Goal: Task Accomplishment & Management: Manage account settings

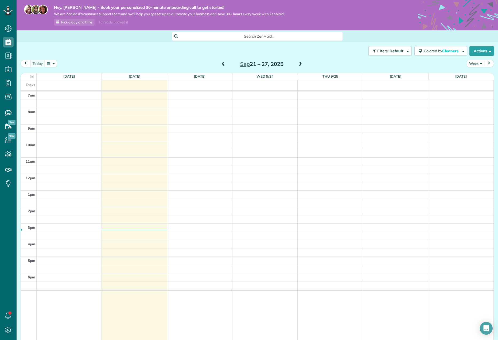
click at [301, 64] on span at bounding box center [300, 64] width 6 height 5
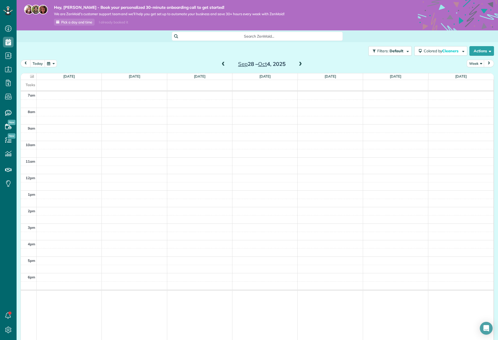
click at [222, 64] on span at bounding box center [223, 64] width 6 height 5
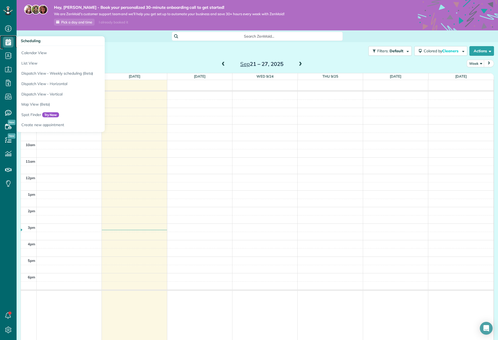
click at [4, 39] on icon at bounding box center [8, 42] width 11 height 11
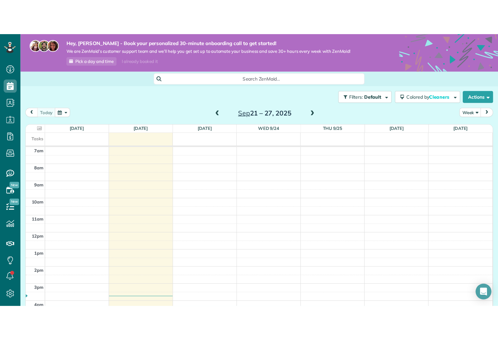
scroll to position [2, 2]
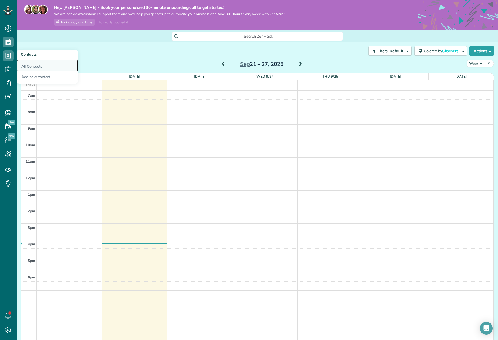
click at [23, 65] on link "All Contacts" at bounding box center [47, 66] width 61 height 12
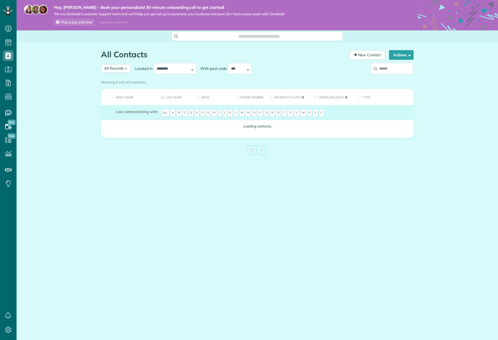
scroll to position [2, 2]
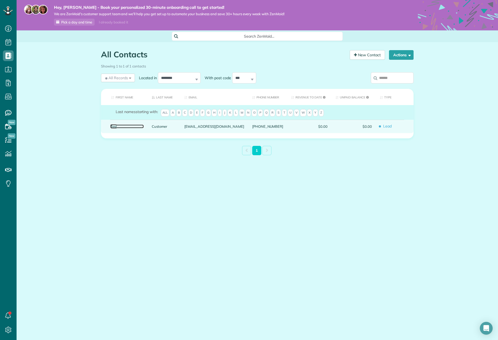
click at [113, 127] on link "Test" at bounding box center [126, 127] width 33 height 4
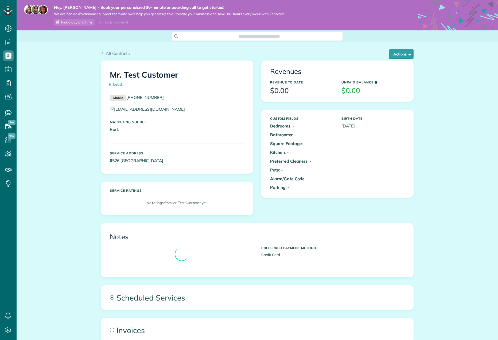
scroll to position [2, 2]
click at [411, 58] on button "Actions" at bounding box center [401, 54] width 25 height 10
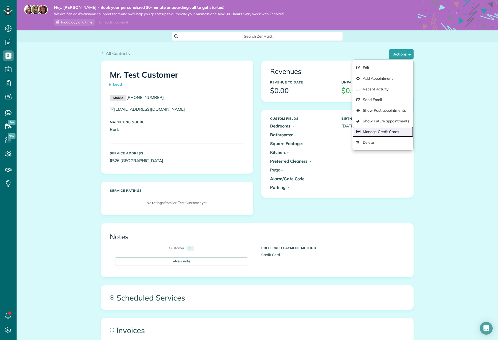
click at [380, 132] on link "Manage Credit Cards" at bounding box center [382, 132] width 61 height 11
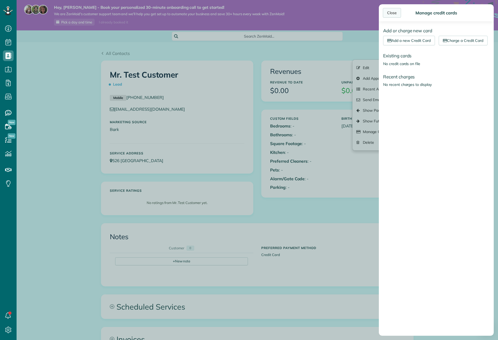
click at [385, 13] on div "Close" at bounding box center [392, 13] width 18 height 10
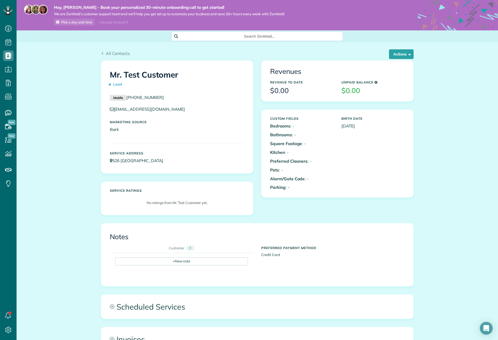
click at [64, 87] on div "All Contacts Actions Edit Add Appointment Recent Activity Send Email Show Past …" at bounding box center [257, 257] width 481 height 430
click at [9, 32] on use at bounding box center [8, 28] width 6 height 6
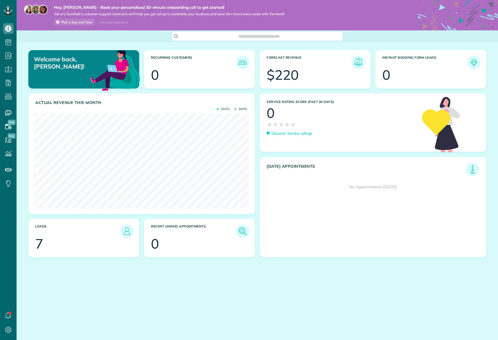
scroll to position [96, 215]
click at [34, 106] on link "All Bookings" at bounding box center [47, 106] width 61 height 12
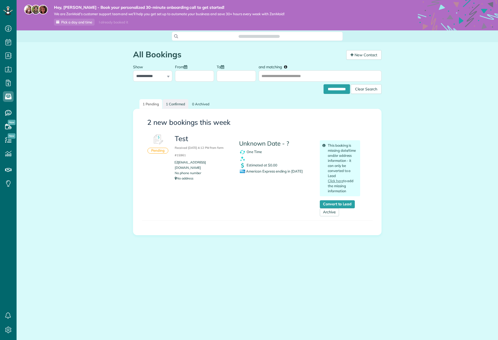
scroll to position [2, 2]
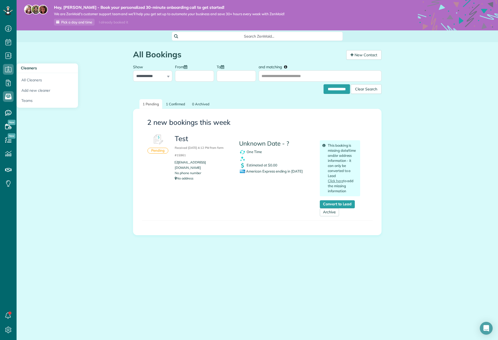
click at [22, 66] on span "Cleaners" at bounding box center [29, 68] width 16 height 5
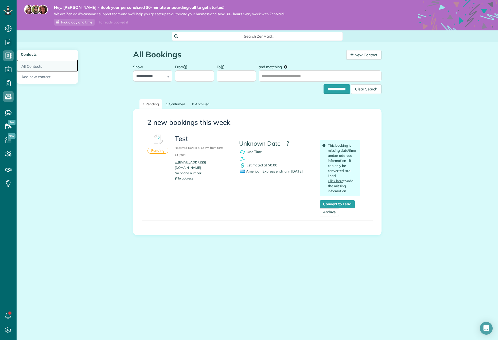
click at [31, 65] on link "All Contacts" at bounding box center [47, 66] width 61 height 12
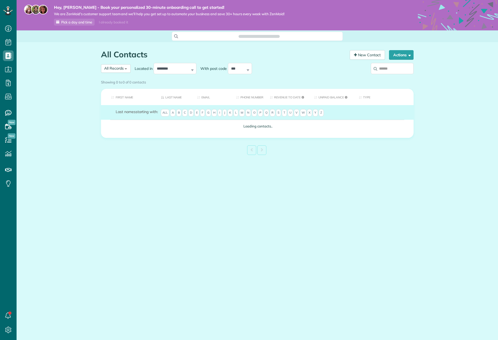
scroll to position [2, 2]
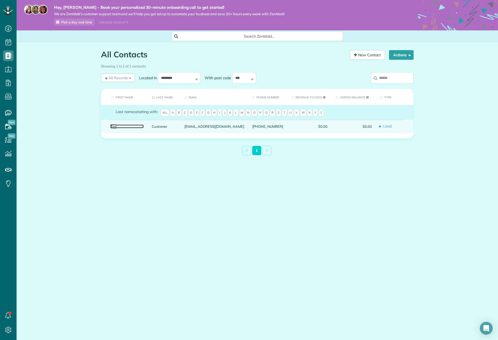
click at [116, 128] on link "Test" at bounding box center [126, 127] width 33 height 4
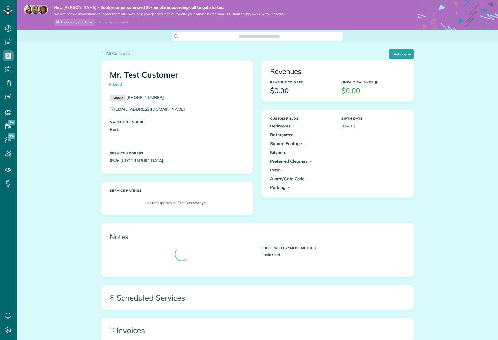
scroll to position [2, 2]
click at [406, 53] on button "Actions" at bounding box center [401, 54] width 25 height 10
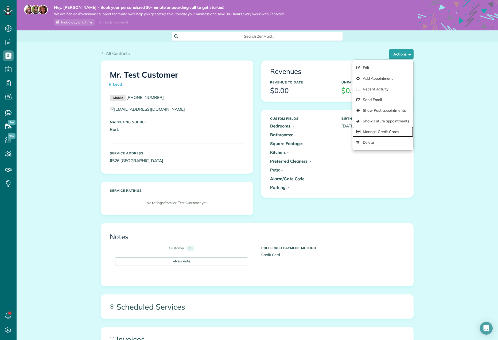
click at [380, 133] on link "Manage Credit Cards" at bounding box center [382, 132] width 61 height 11
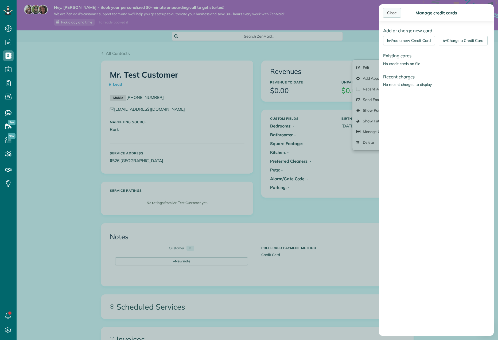
click at [392, 14] on div "Close" at bounding box center [392, 13] width 18 height 10
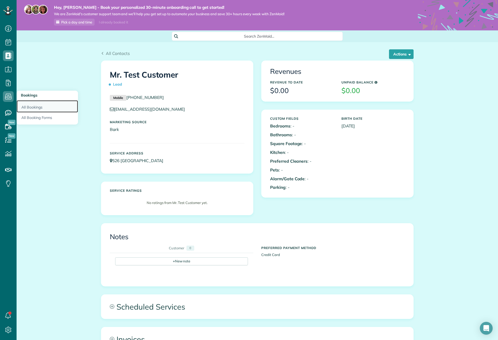
click at [32, 107] on link "All Bookings" at bounding box center [47, 106] width 61 height 12
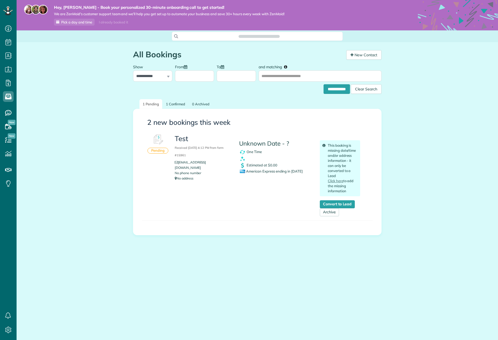
scroll to position [2, 2]
click at [342, 204] on link "Convert to Lead" at bounding box center [337, 205] width 35 height 8
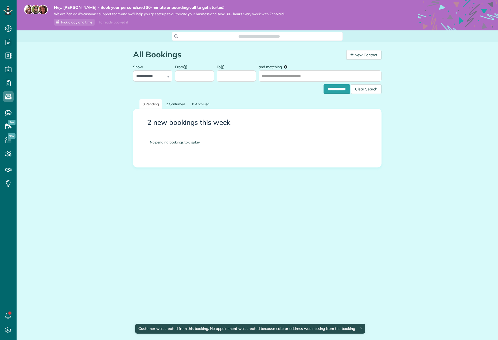
scroll to position [2, 2]
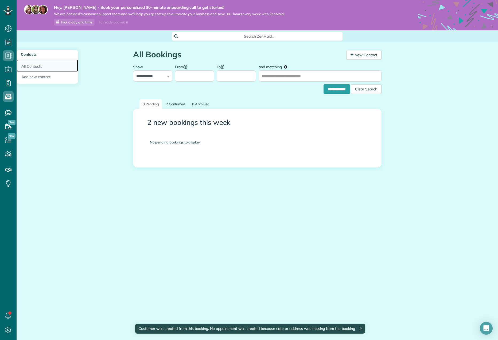
click at [28, 66] on link "All Contacts" at bounding box center [47, 66] width 61 height 12
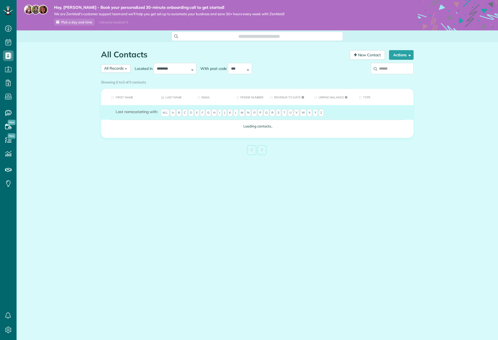
scroll to position [2, 2]
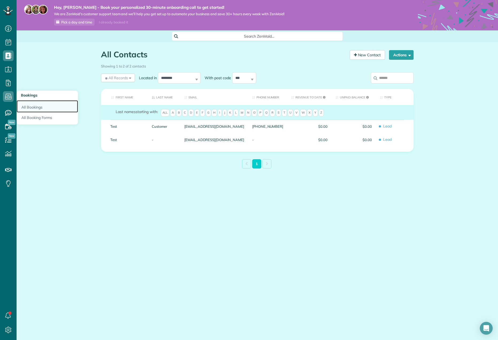
click at [29, 107] on link "All Bookings" at bounding box center [47, 106] width 61 height 12
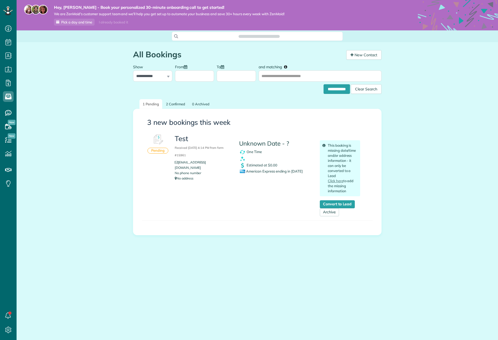
scroll to position [2, 2]
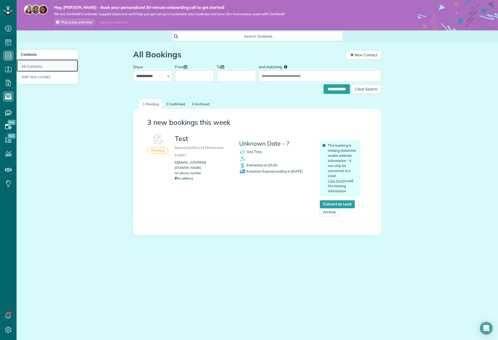
click at [30, 63] on link "All Contacts" at bounding box center [47, 66] width 61 height 12
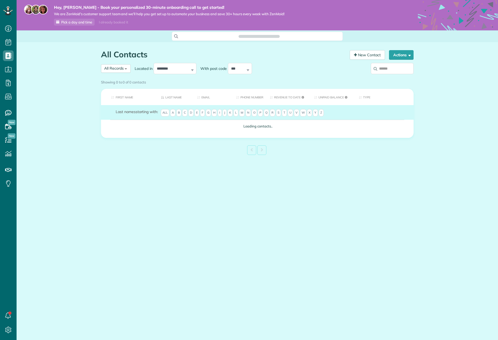
scroll to position [2, 2]
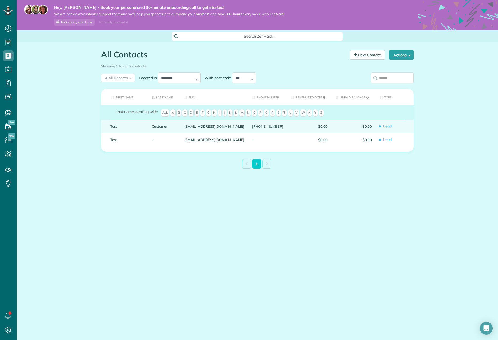
click at [116, 129] on div "Test" at bounding box center [126, 126] width 41 height 13
click at [113, 126] on link "Test" at bounding box center [126, 127] width 33 height 4
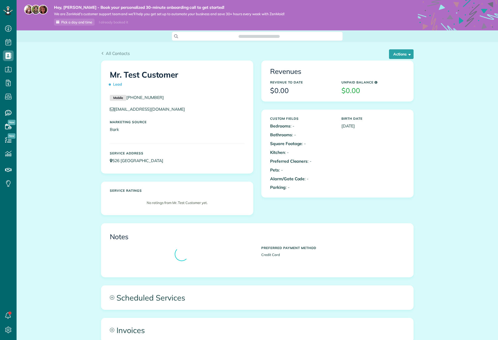
scroll to position [2, 2]
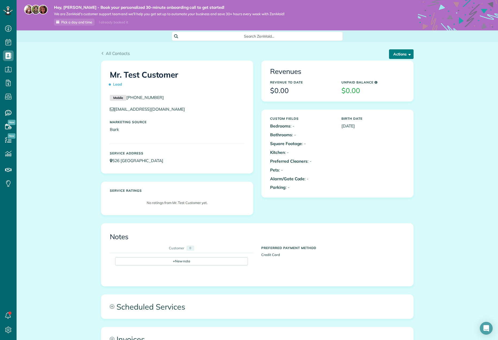
click at [407, 54] on span "button" at bounding box center [408, 54] width 4 height 4
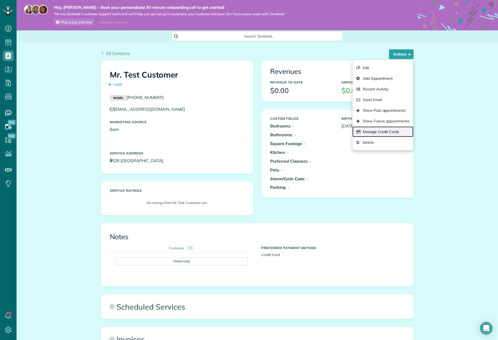
click at [383, 133] on link "Manage Credit Cards" at bounding box center [382, 132] width 61 height 11
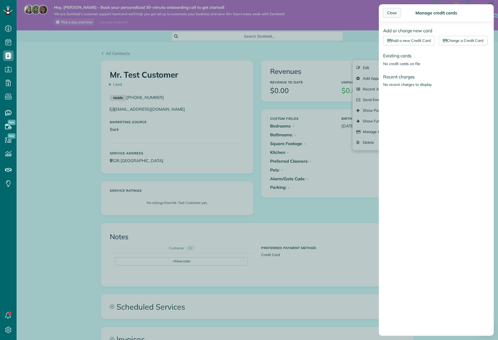
click at [389, 13] on div "Close" at bounding box center [392, 13] width 18 height 10
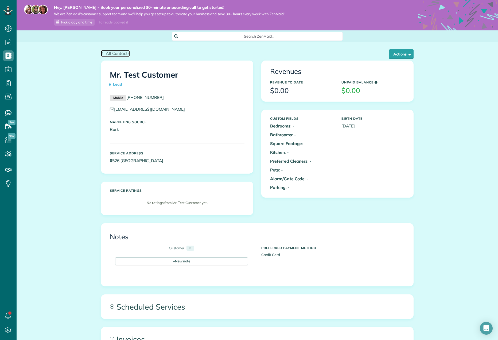
click at [103, 52] on icon at bounding box center [102, 53] width 3 height 3
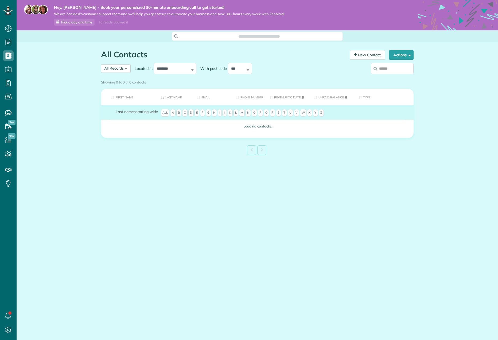
scroll to position [2, 2]
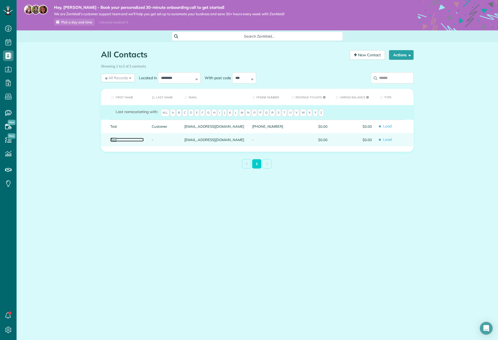
click at [113, 139] on link "Test" at bounding box center [126, 140] width 33 height 4
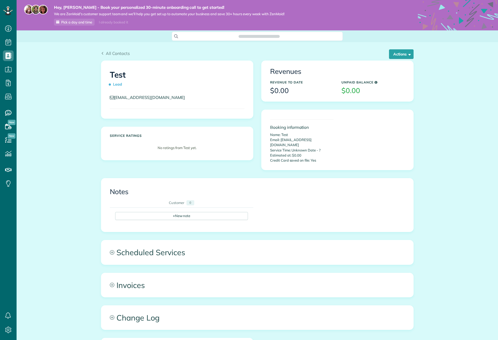
scroll to position [2, 2]
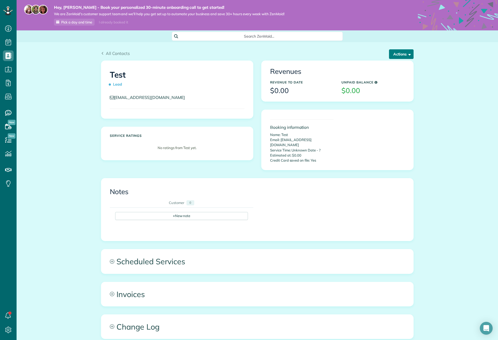
click at [404, 55] on button "Actions" at bounding box center [401, 54] width 25 height 10
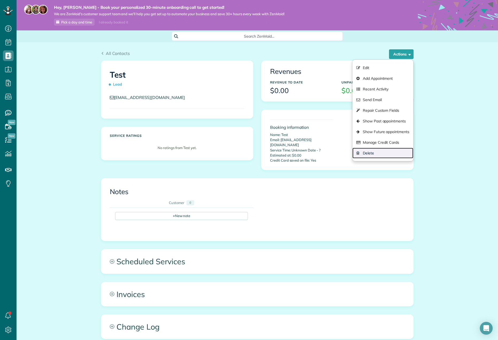
click at [380, 154] on link "Delete" at bounding box center [382, 153] width 61 height 11
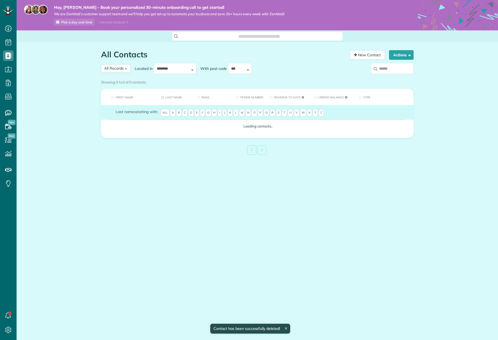
scroll to position [2, 2]
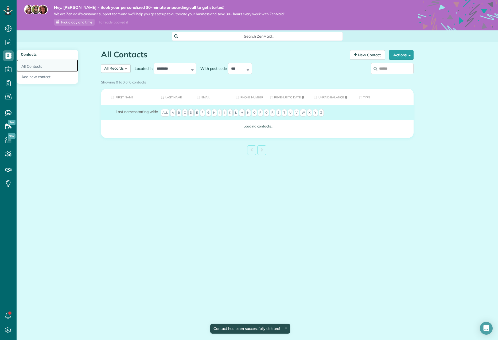
click at [26, 66] on link "All Contacts" at bounding box center [47, 66] width 61 height 12
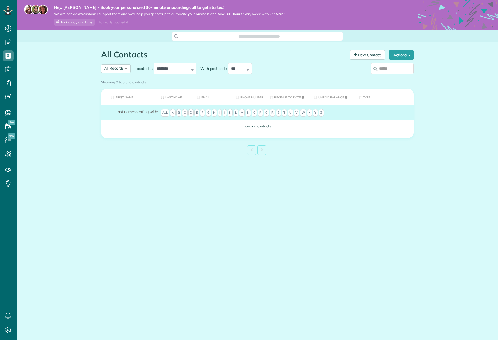
scroll to position [2, 2]
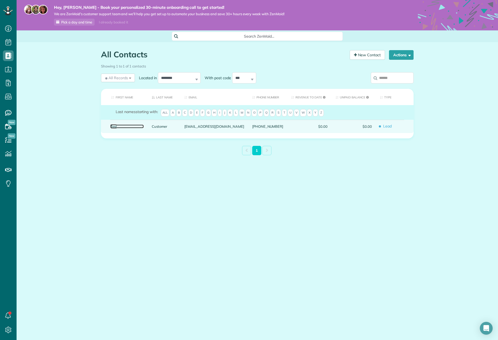
click at [114, 126] on link "Test" at bounding box center [126, 127] width 33 height 4
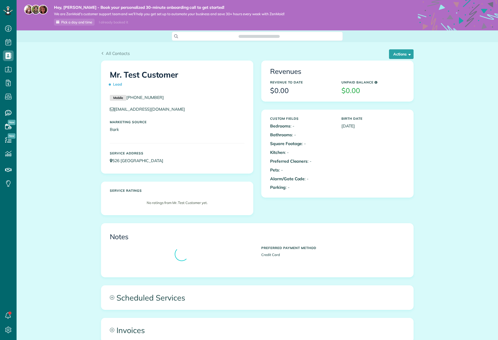
scroll to position [2, 2]
click at [406, 54] on button "Actions" at bounding box center [401, 54] width 25 height 10
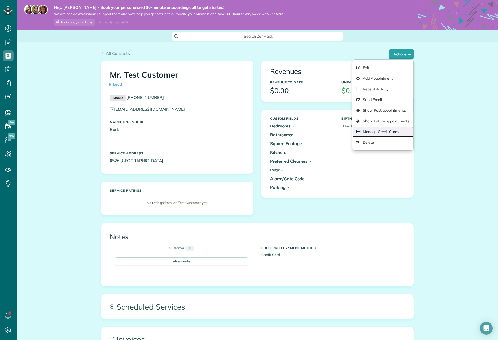
click at [374, 133] on link "Manage Credit Cards" at bounding box center [382, 132] width 61 height 11
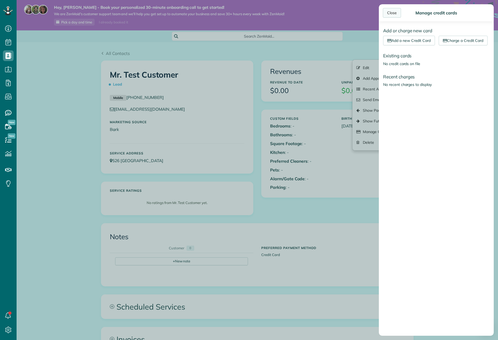
click at [390, 13] on div "Close" at bounding box center [392, 13] width 18 height 10
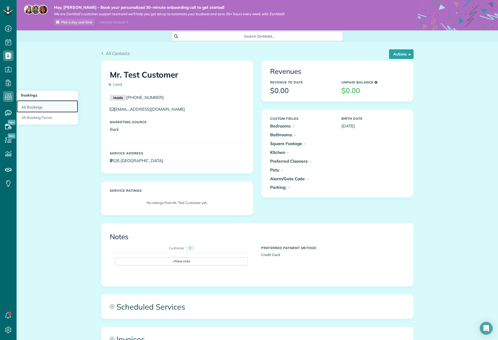
click at [34, 108] on link "All Bookings" at bounding box center [47, 106] width 61 height 12
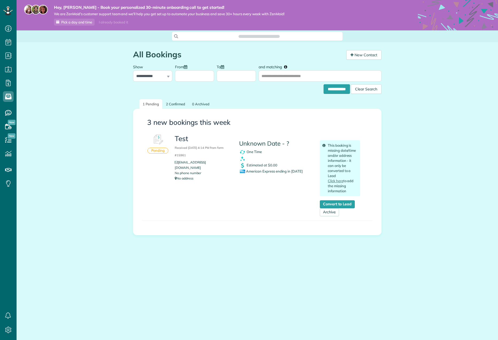
scroll to position [2, 2]
click at [338, 206] on link "Convert to Lead" at bounding box center [337, 205] width 35 height 8
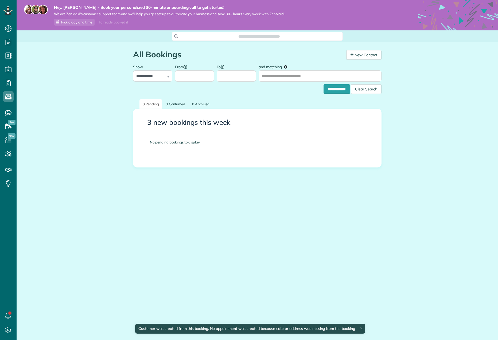
scroll to position [2, 2]
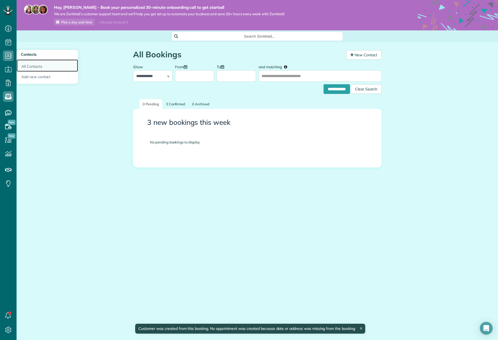
click at [36, 66] on link "All Contacts" at bounding box center [47, 66] width 61 height 12
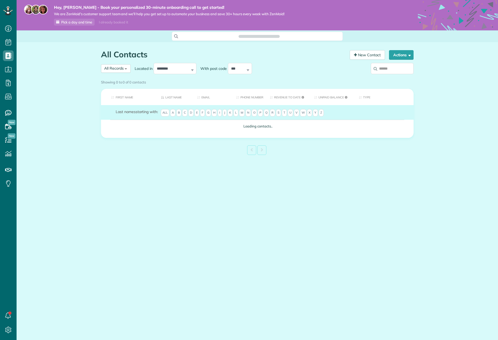
scroll to position [2, 2]
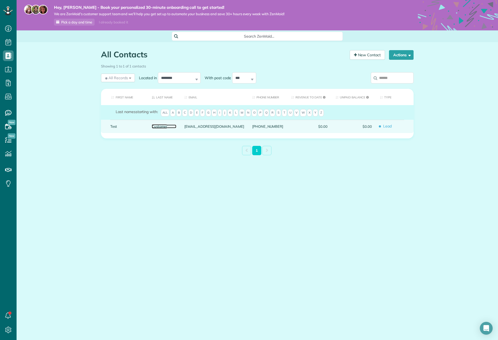
click at [164, 126] on link "Customer" at bounding box center [164, 127] width 25 height 4
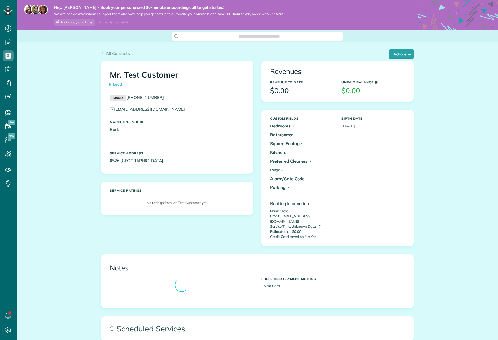
scroll to position [2, 2]
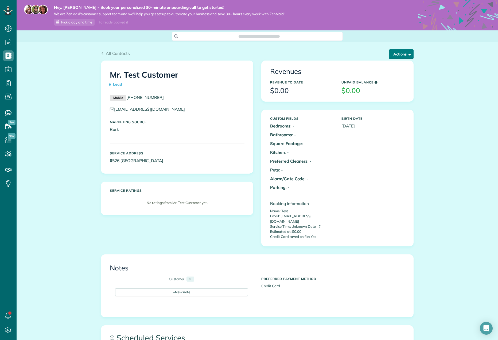
click at [411, 55] on button "Actions" at bounding box center [401, 54] width 25 height 10
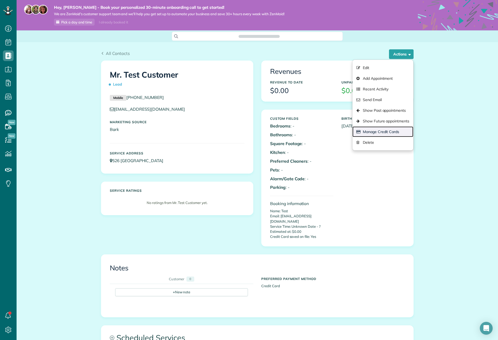
click at [389, 131] on link "Manage Credit Cards" at bounding box center [382, 132] width 61 height 11
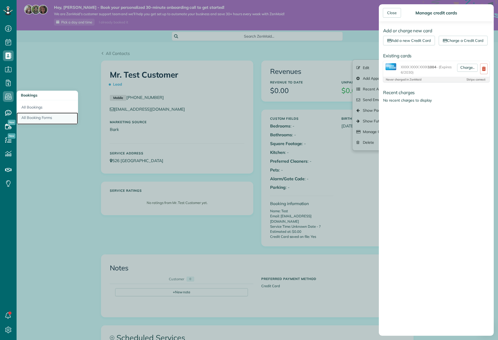
click at [37, 114] on link "All Booking Forms" at bounding box center [47, 119] width 61 height 12
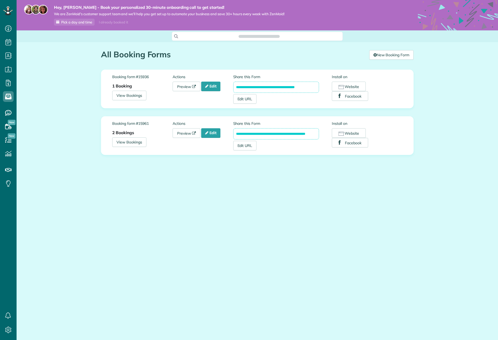
scroll to position [2, 2]
click at [211, 135] on link "Edit" at bounding box center [210, 133] width 19 height 10
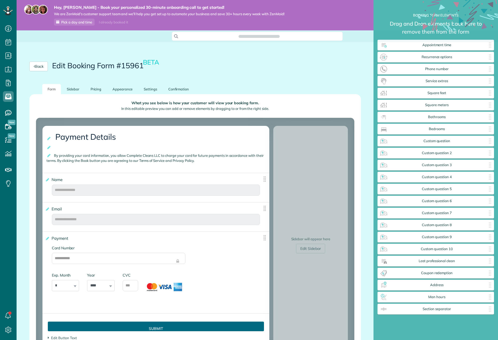
scroll to position [2, 0]
click at [182, 90] on link "Confirmation" at bounding box center [179, 89] width 32 height 10
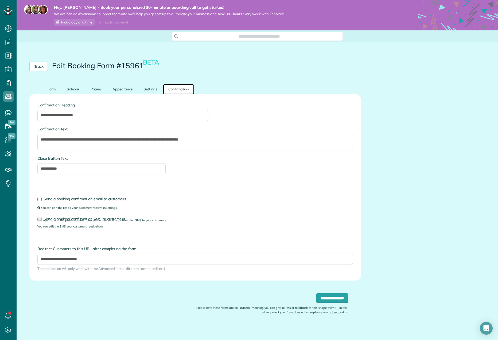
scroll to position [0, 0]
click at [38, 65] on link "Back" at bounding box center [38, 66] width 18 height 10
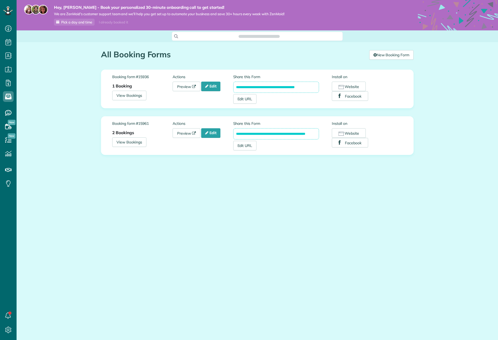
scroll to position [2, 2]
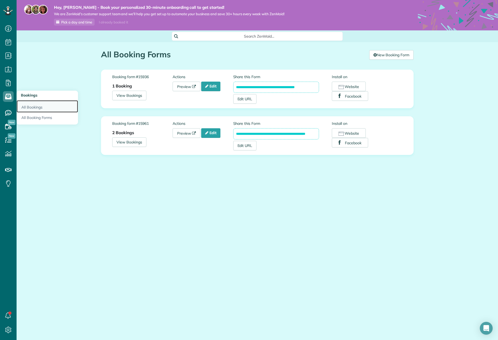
click at [45, 104] on link "All Bookings" at bounding box center [47, 106] width 61 height 12
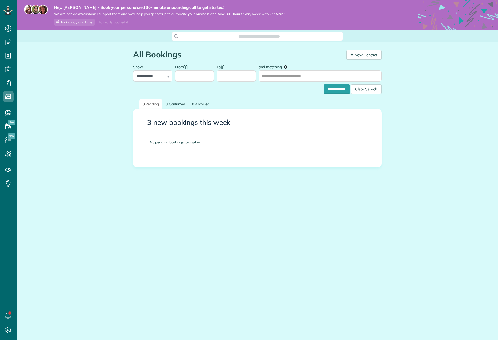
scroll to position [2, 2]
click at [170, 76] on select "**********" at bounding box center [152, 75] width 39 height 11
click at [178, 106] on link "3 Confirmed" at bounding box center [176, 104] width 26 height 10
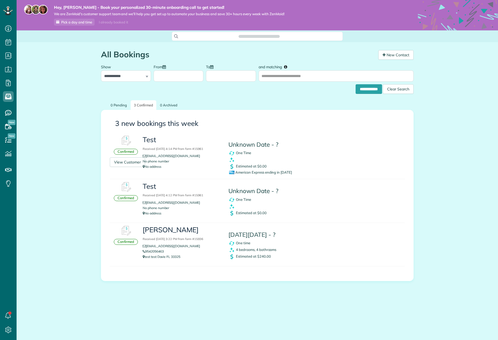
scroll to position [2, 2]
click at [345, 154] on div "Test Received [DATE] 4:14 PM from form #15961 [EMAIL_ADDRESS][DOMAIN_NAME] No p…" at bounding box center [267, 154] width 257 height 42
click at [129, 189] on img at bounding box center [126, 187] width 16 height 16
click at [125, 211] on div "Confirmed Test Received September 22, 2025 4:12 PM from form #15961 mathiavilhe…" at bounding box center [257, 201] width 295 height 44
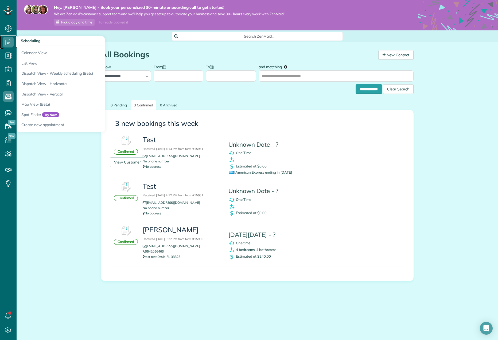
click at [10, 42] on icon at bounding box center [8, 42] width 11 height 11
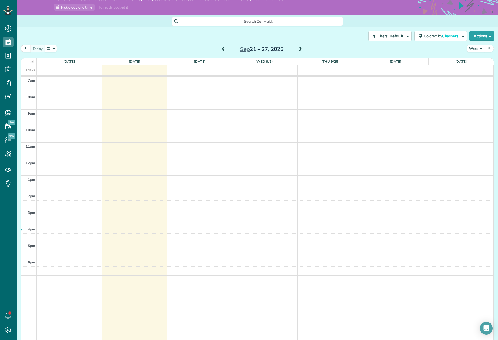
scroll to position [14, 0]
click at [461, 36] on span "button" at bounding box center [462, 36] width 4 height 4
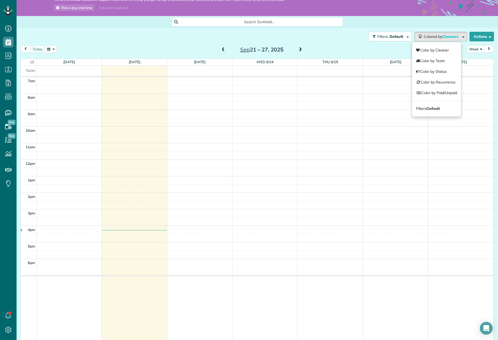
click at [108, 33] on div "Filters: Default Colored by Cleaners Color by Cleaner Color by Team Color by St…" at bounding box center [257, 37] width 481 height 18
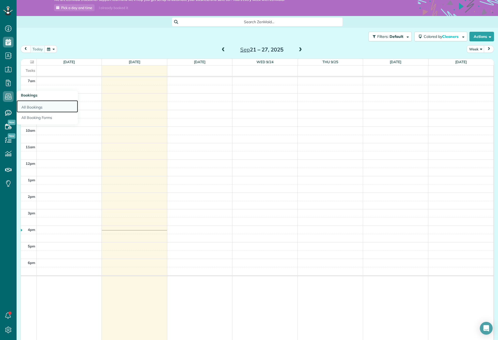
click at [31, 105] on link "All Bookings" at bounding box center [47, 106] width 61 height 12
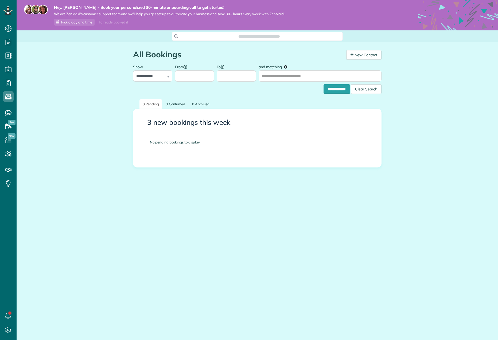
scroll to position [2, 2]
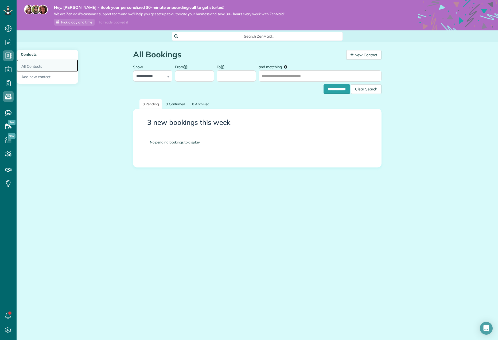
click at [32, 64] on link "All Contacts" at bounding box center [47, 66] width 61 height 12
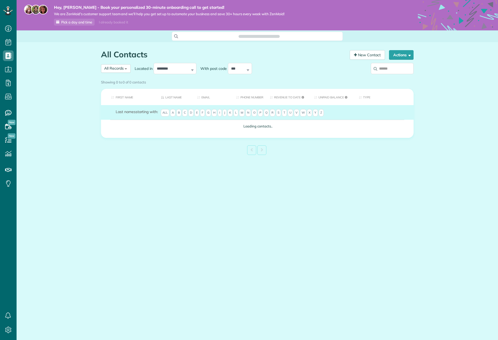
scroll to position [2, 2]
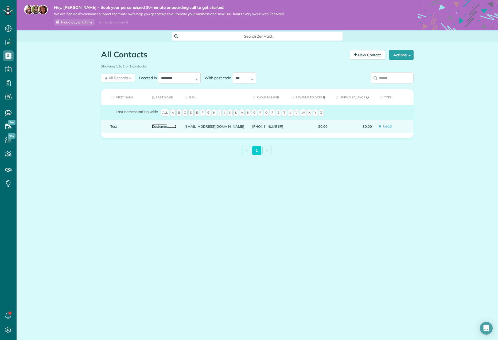
click at [163, 127] on link "Customer" at bounding box center [164, 127] width 25 height 4
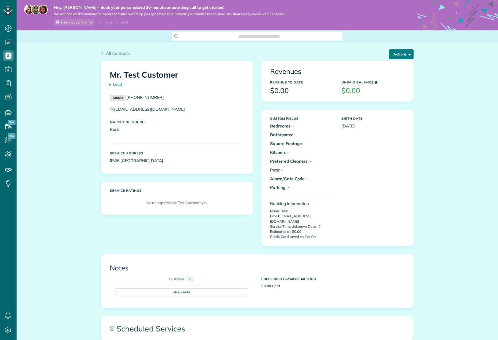
scroll to position [2, 2]
click at [410, 54] on span "button" at bounding box center [408, 54] width 4 height 4
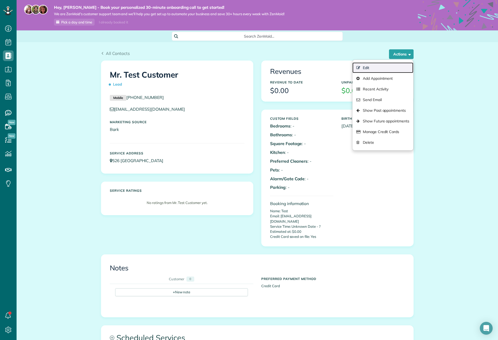
click at [388, 69] on link "Edit" at bounding box center [382, 67] width 61 height 11
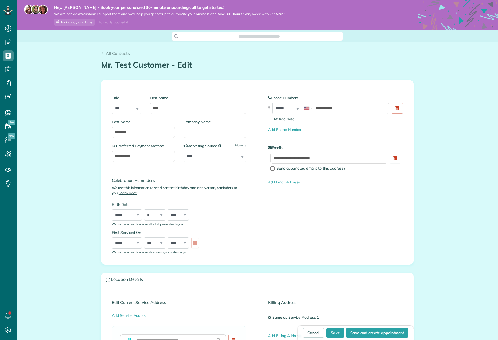
type input "**********"
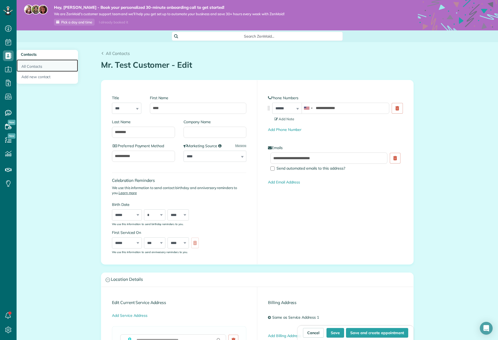
click at [38, 69] on link "All Contacts" at bounding box center [47, 66] width 61 height 12
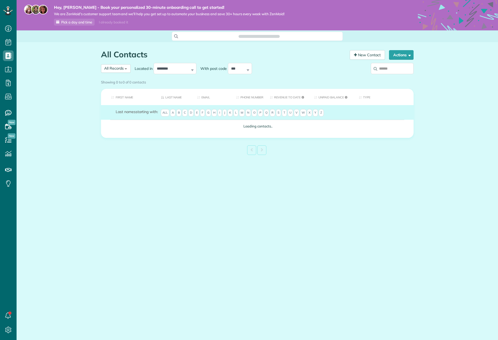
scroll to position [2, 2]
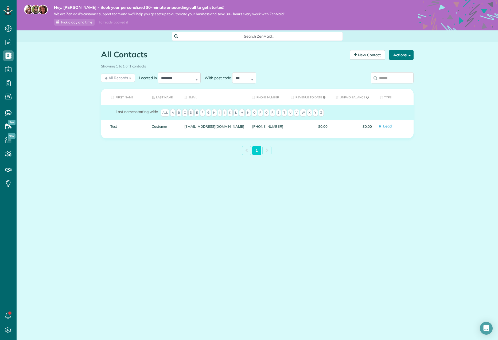
click at [409, 55] on span "button" at bounding box center [408, 55] width 4 height 4
